Goal: Information Seeking & Learning: Find specific fact

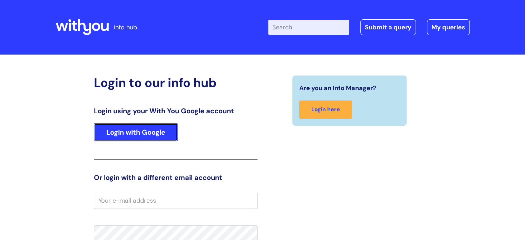
click at [115, 135] on link "Login with Google" at bounding box center [136, 132] width 84 height 18
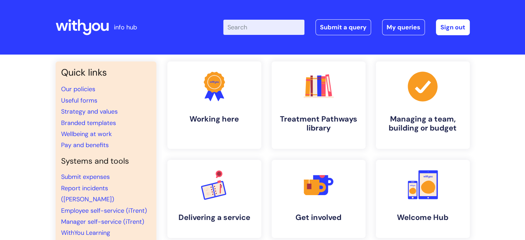
drag, startPoint x: 22, startPoint y: 0, endPoint x: 242, endPoint y: 25, distance: 220.7
click at [242, 25] on input "Enter your search term here..." at bounding box center [263, 27] width 81 height 15
type input "cornwall staff contacts"
click button "Search" at bounding box center [0, 0] width 0 height 0
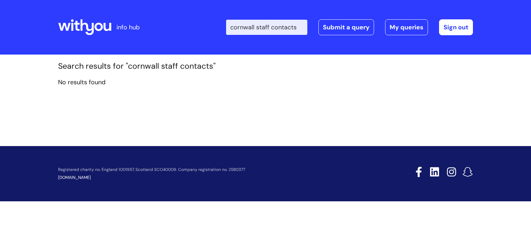
drag, startPoint x: 116, startPoint y: 0, endPoint x: 154, endPoint y: 38, distance: 54.0
click at [154, 38] on div "info hub" at bounding box center [109, 27] width 103 height 41
